Goal: Information Seeking & Learning: Learn about a topic

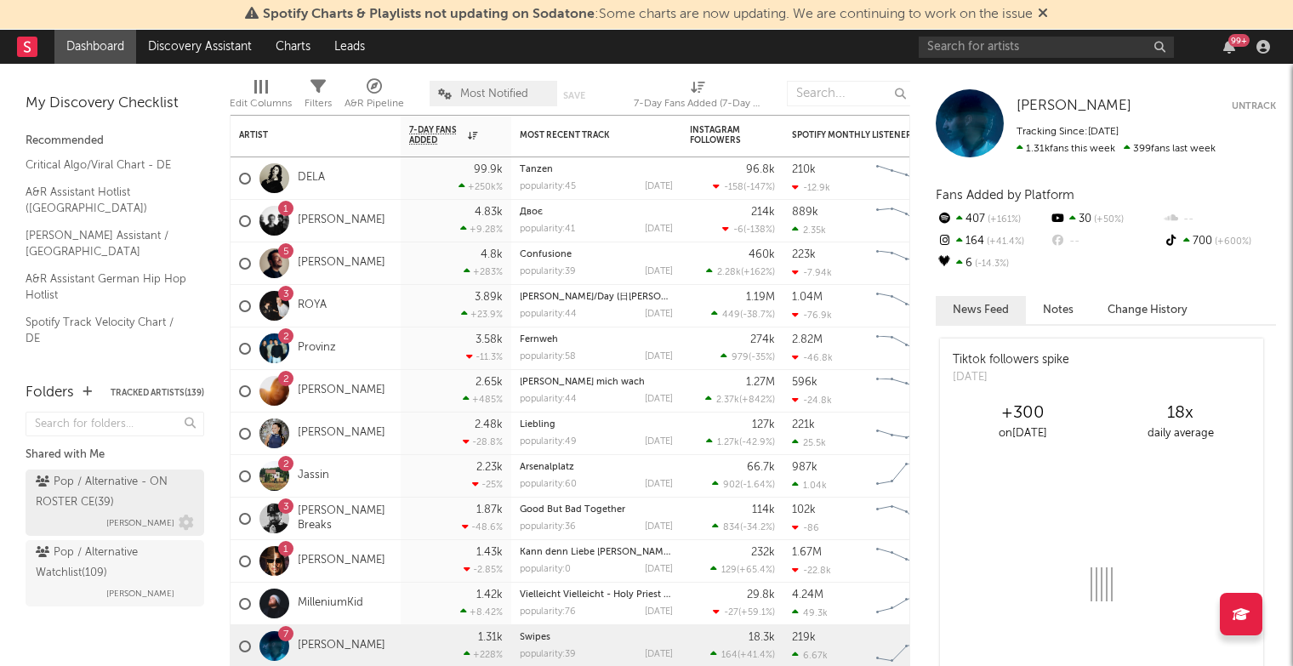
click at [134, 499] on div "Pop / Alternative - ON ROSTER CE ( 39 )" at bounding box center [113, 492] width 154 height 41
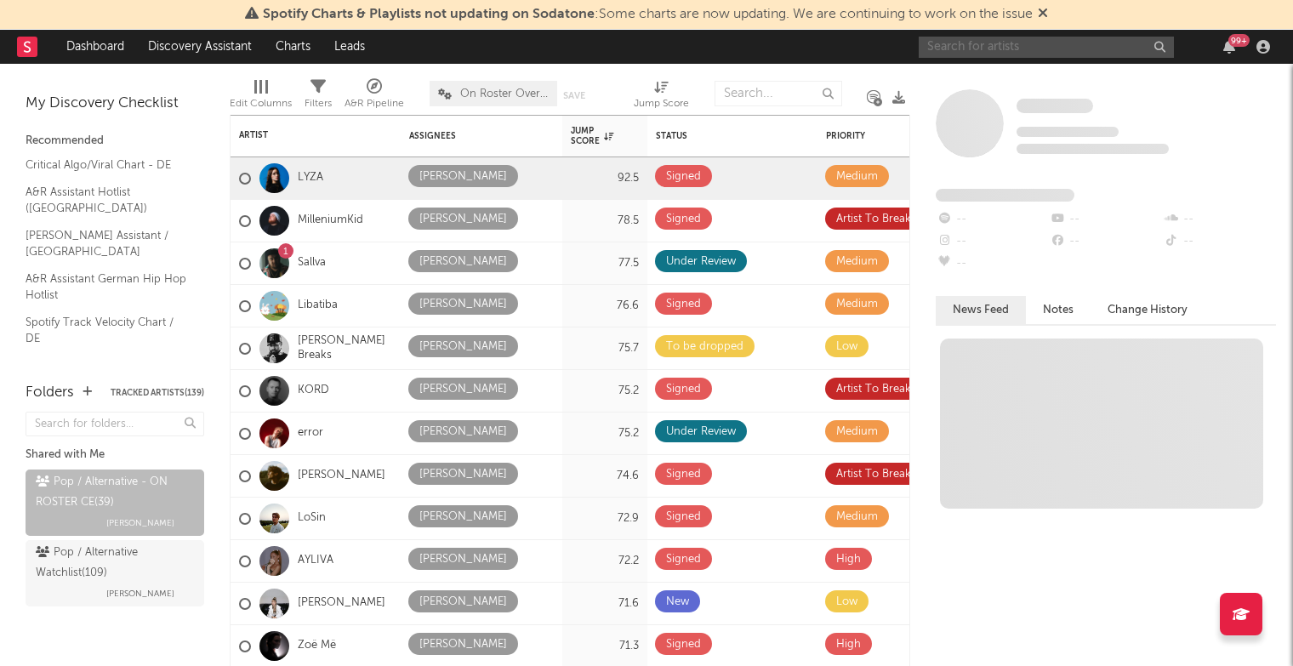
click at [963, 53] on input "text" at bounding box center [1046, 47] width 255 height 21
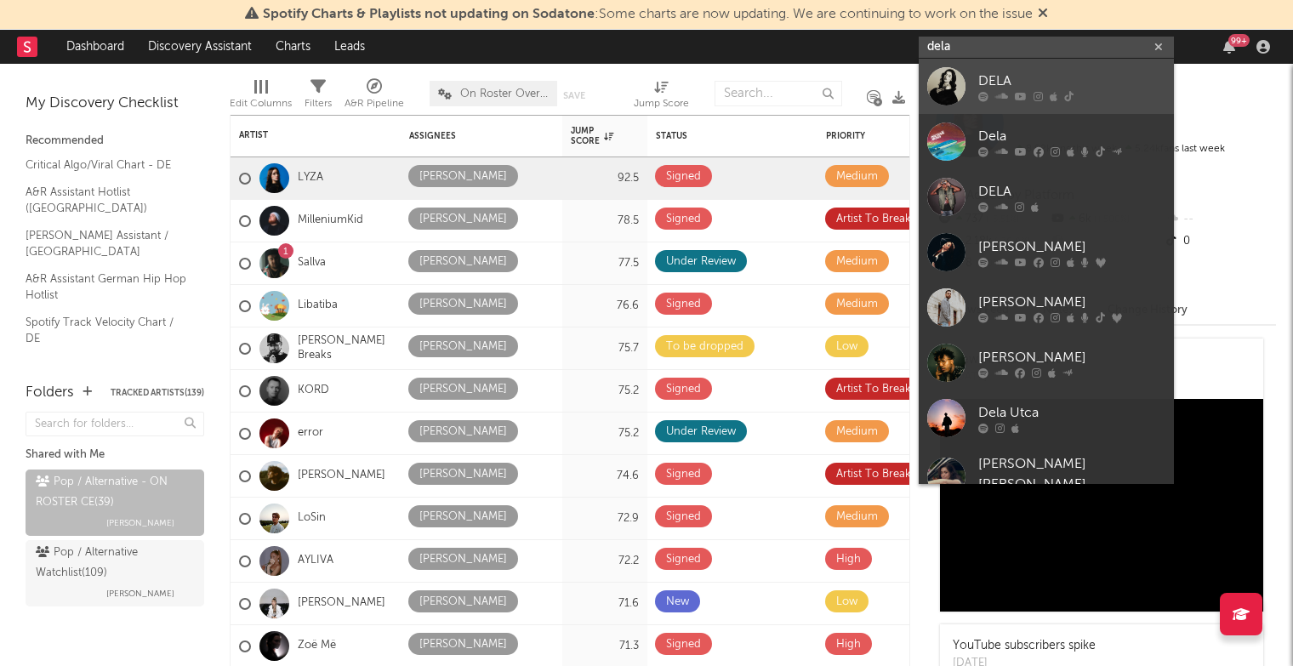
type input "dela"
click at [950, 88] on div at bounding box center [946, 86] width 38 height 38
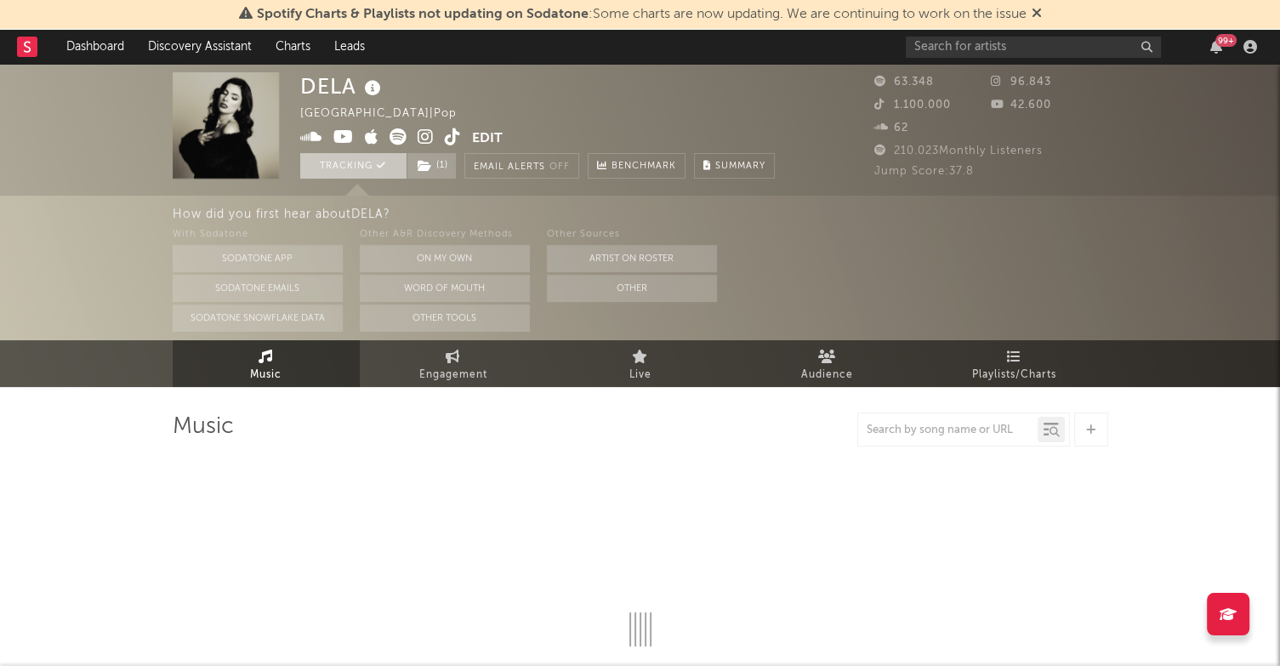
click at [377, 169] on icon at bounding box center [381, 165] width 9 height 9
click at [377, 169] on button "Track" at bounding box center [353, 166] width 106 height 26
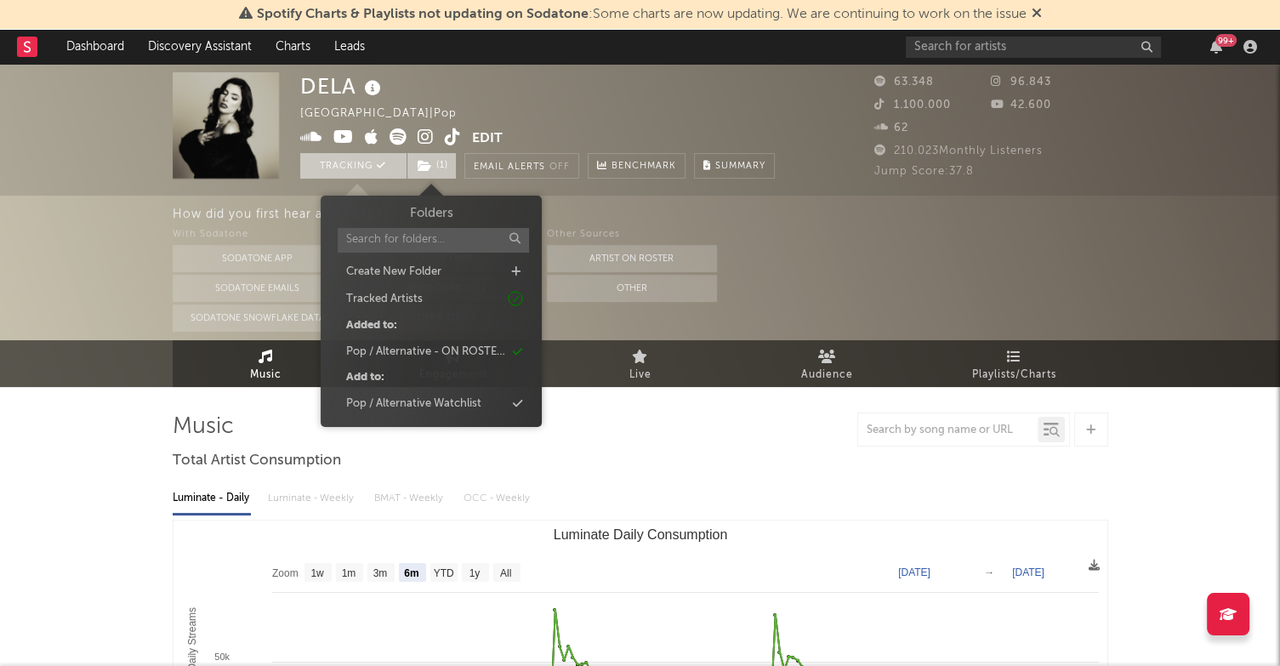
click at [432, 159] on span "( 1 )" at bounding box center [432, 166] width 50 height 26
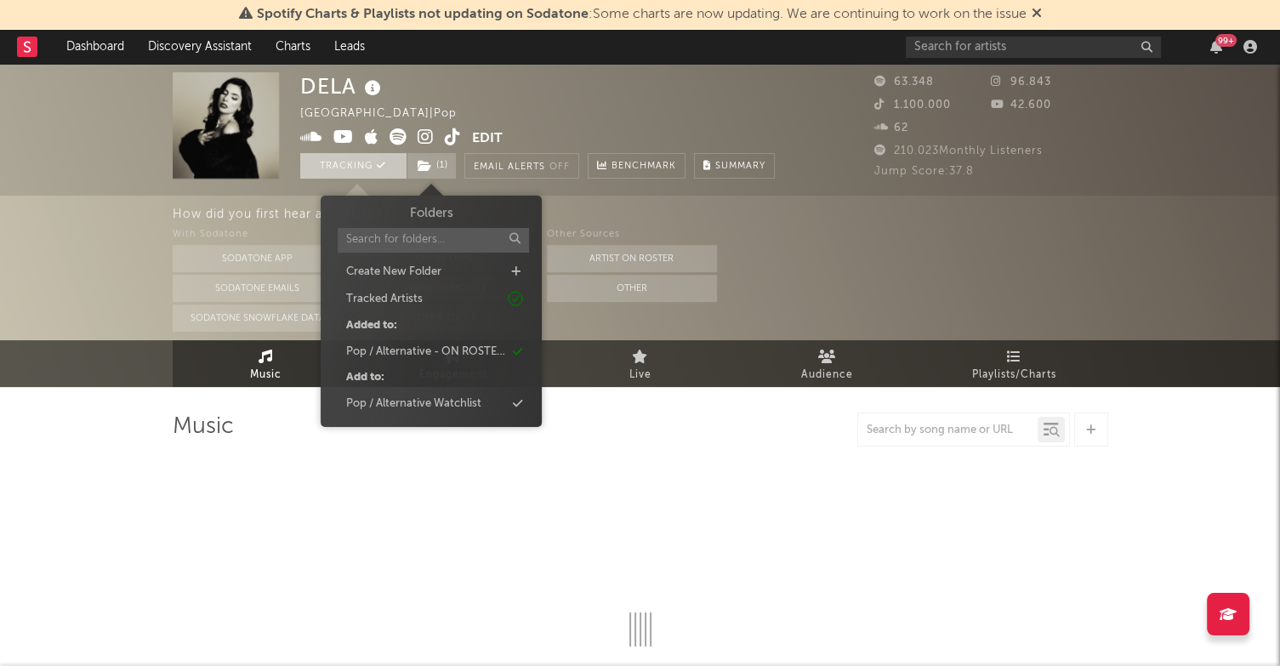
select select "6m"
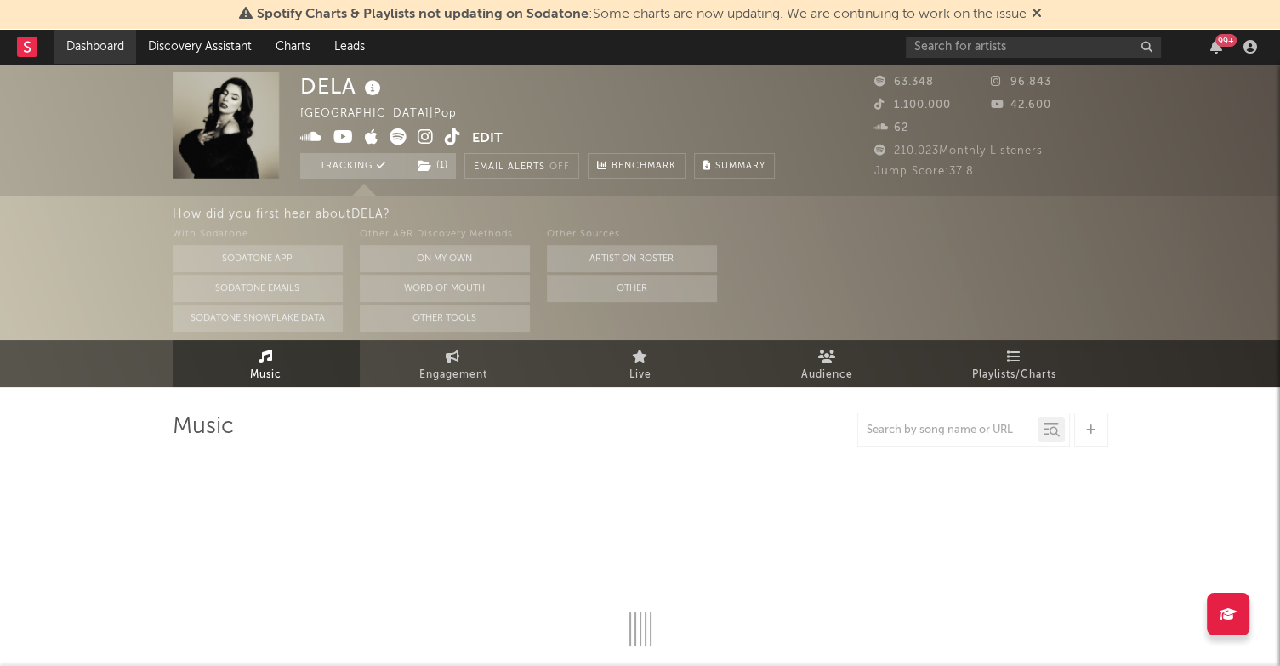
click at [131, 51] on link "Dashboard" at bounding box center [95, 47] width 82 height 34
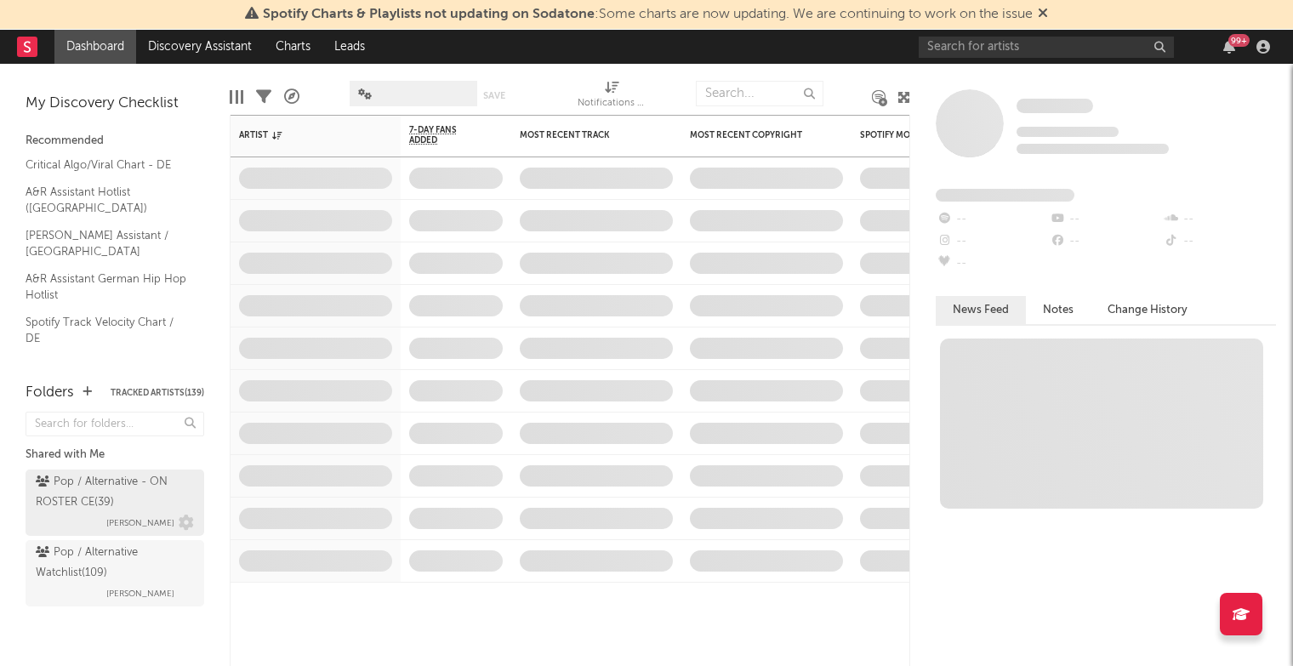
click at [140, 489] on div "Pop / Alternative - ON ROSTER CE ( 39 )" at bounding box center [113, 492] width 154 height 41
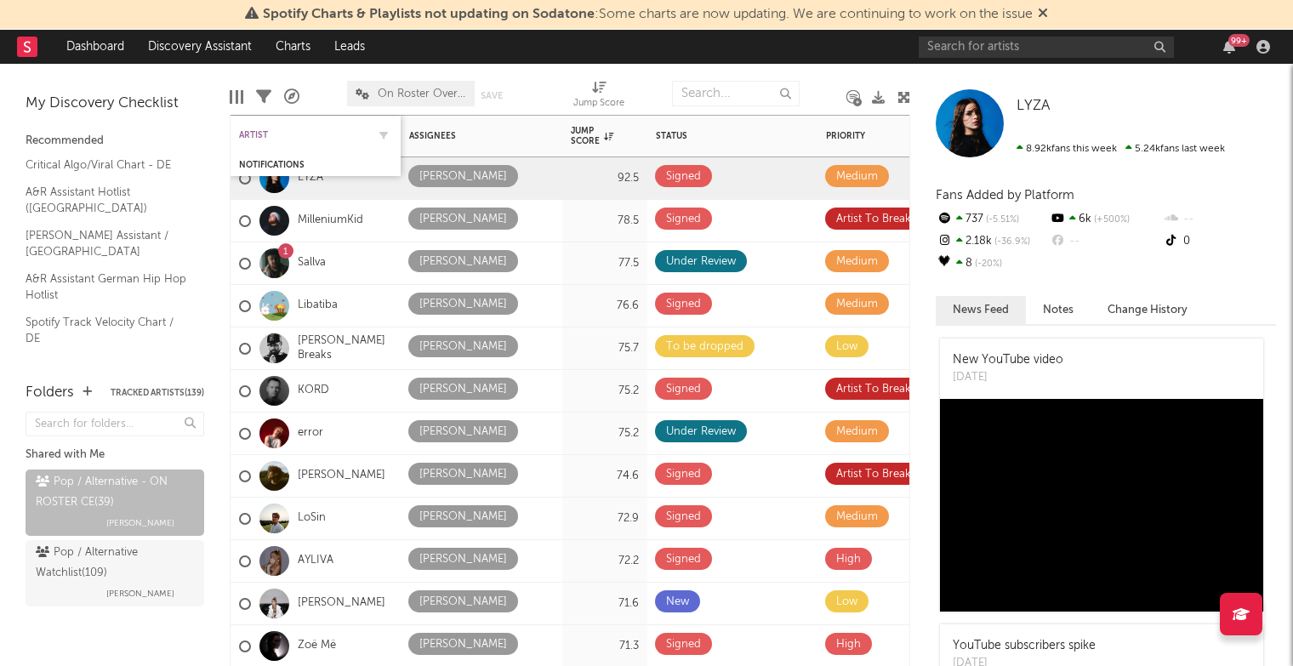
click at [265, 131] on div "Artist" at bounding box center [303, 135] width 128 height 10
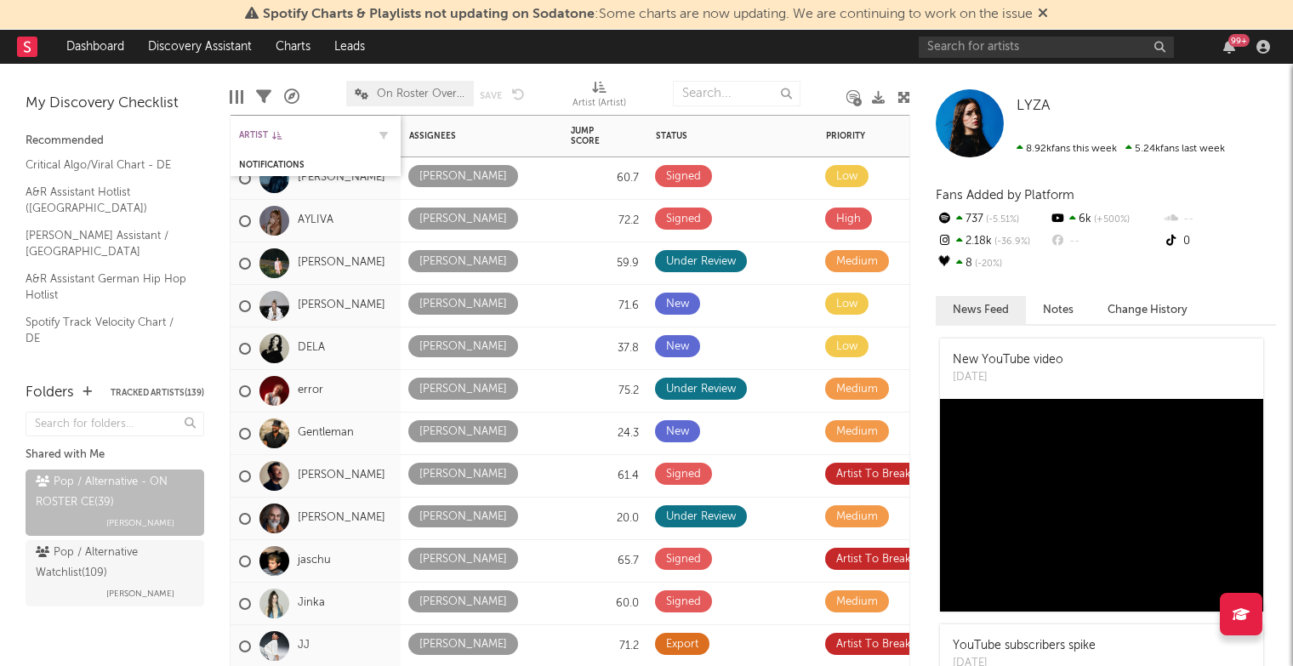
click at [267, 132] on div "Artist" at bounding box center [303, 135] width 128 height 10
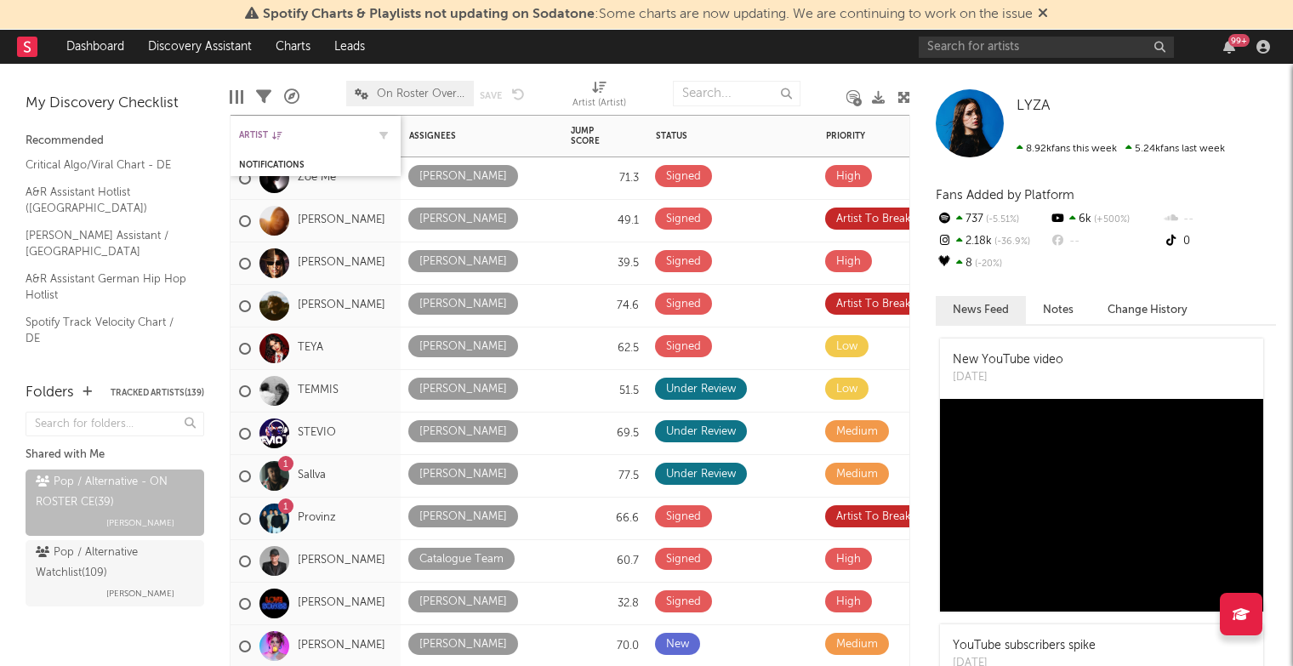
click at [267, 132] on div "Artist" at bounding box center [303, 135] width 128 height 10
